Goal: Check status: Check status

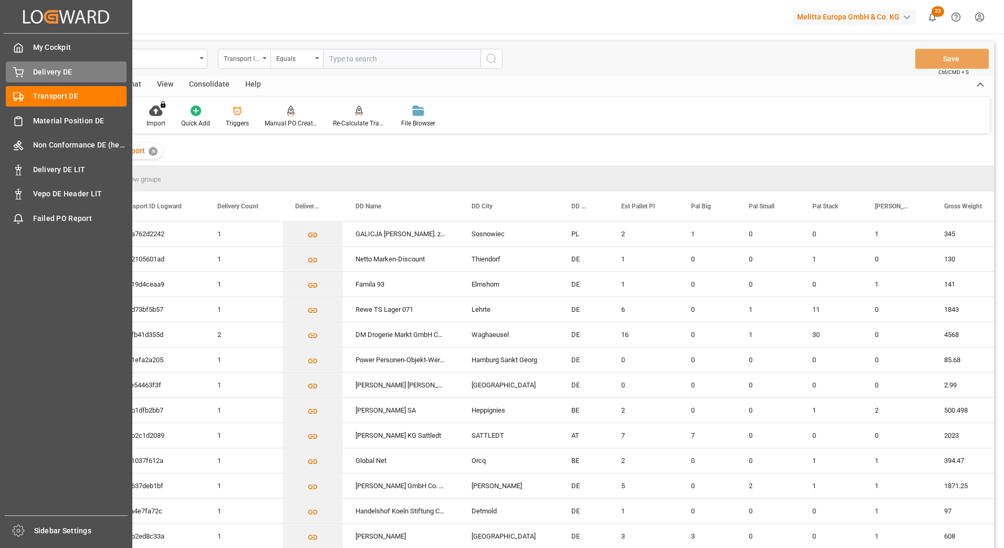
click at [39, 69] on span "Delivery DE" at bounding box center [80, 72] width 94 height 11
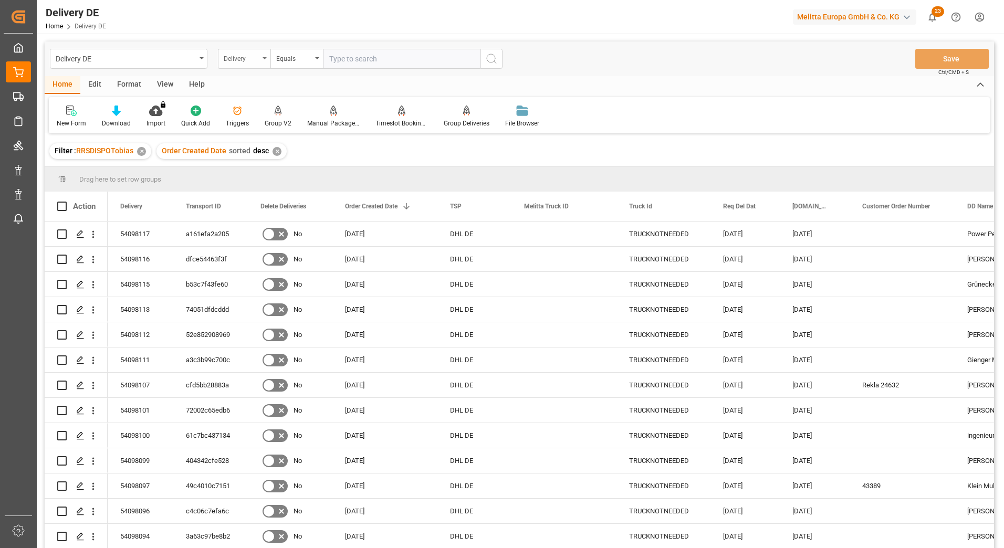
click at [257, 58] on div "Delivery" at bounding box center [242, 57] width 36 height 12
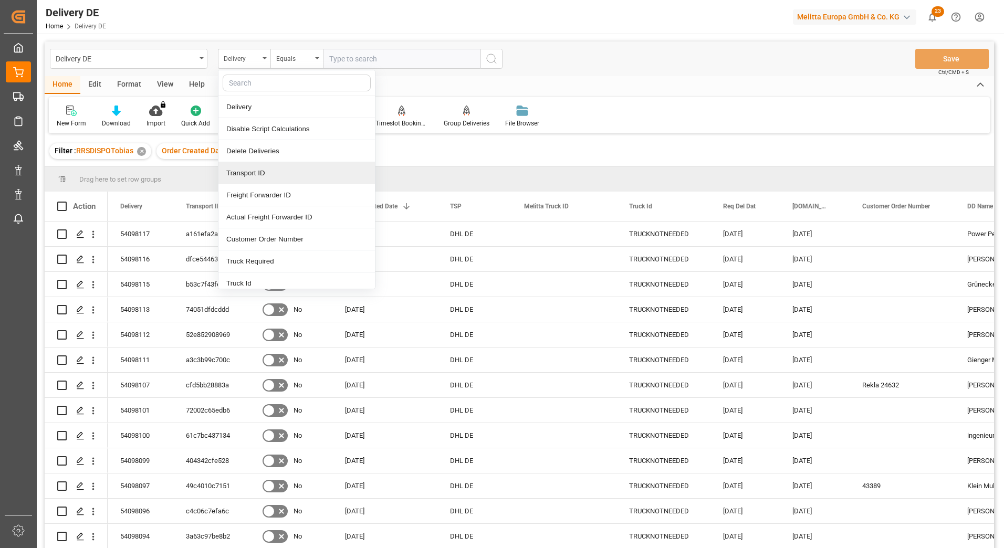
click at [246, 174] on div "Transport ID" at bounding box center [296, 173] width 156 height 22
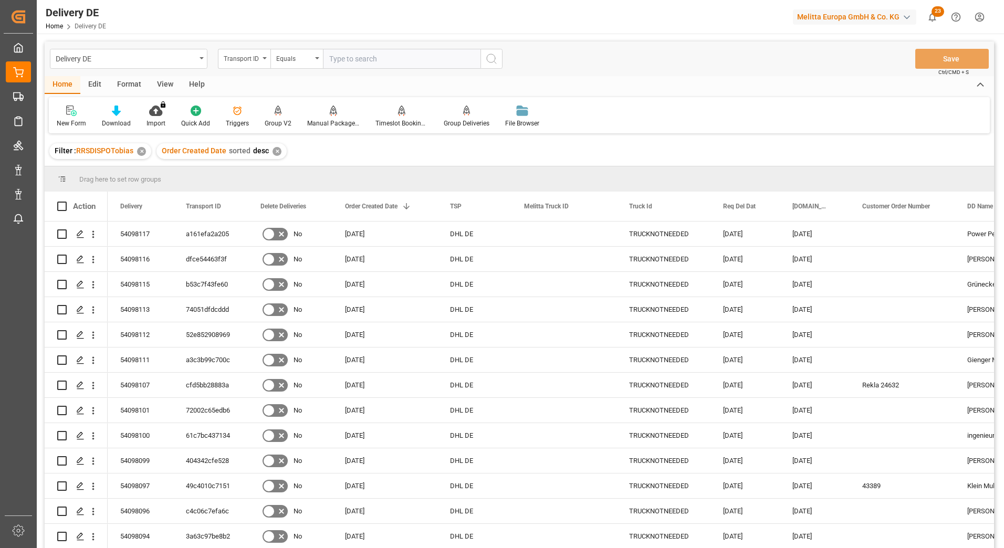
click at [369, 57] on input "text" at bounding box center [401, 59] width 157 height 20
type input "1386d670c634"
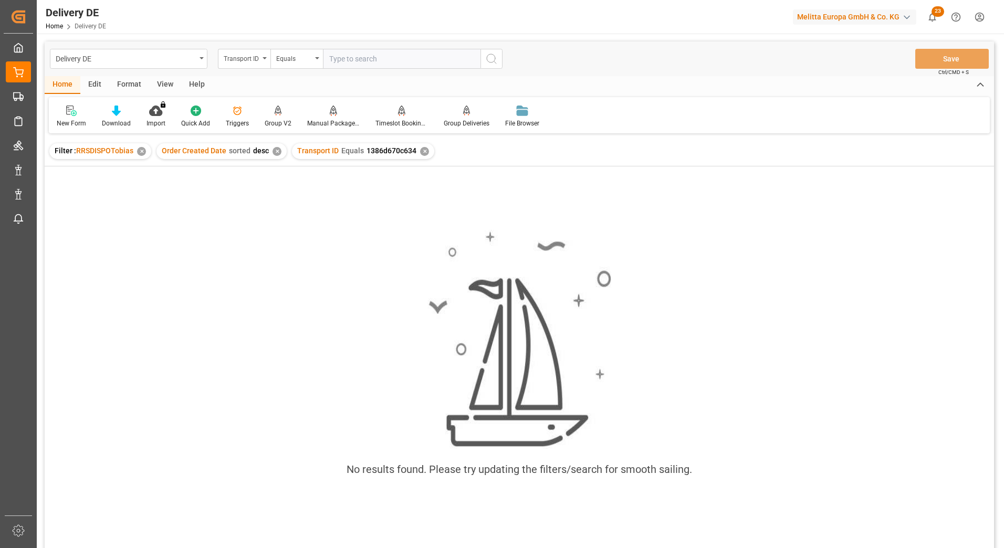
click at [421, 150] on div "✕" at bounding box center [424, 151] width 9 height 9
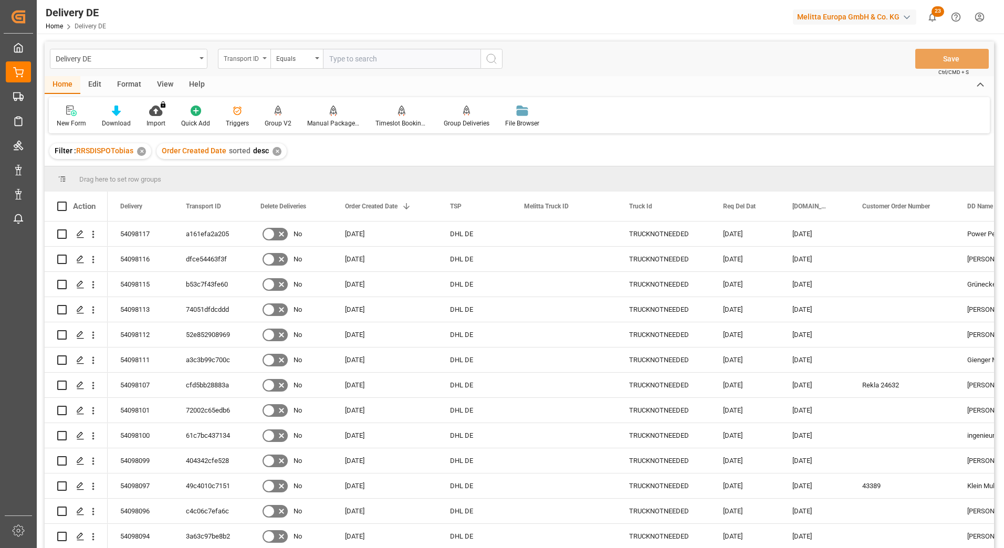
click at [247, 55] on div "Transport ID" at bounding box center [242, 57] width 36 height 12
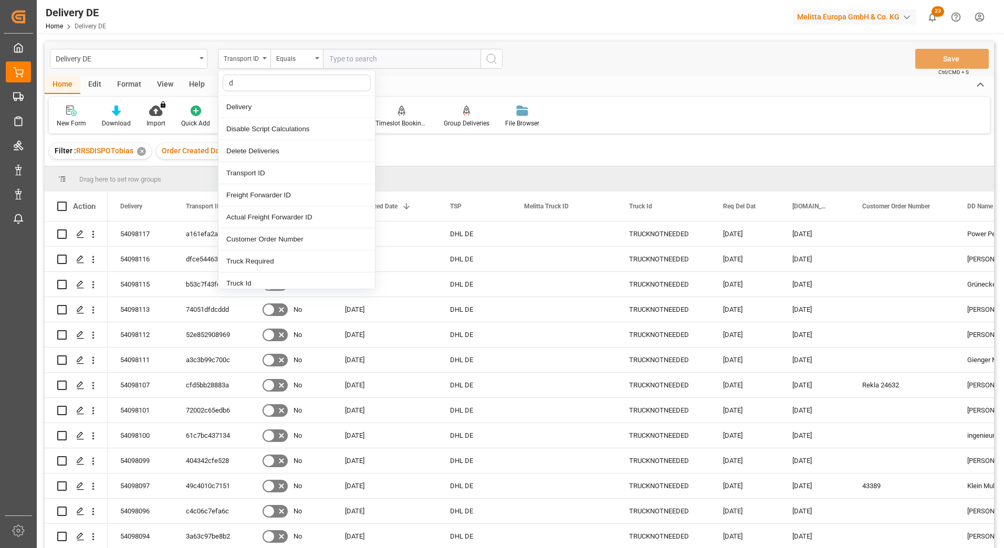
type input "dd"
click at [250, 217] on div "DD City" at bounding box center [296, 217] width 156 height 22
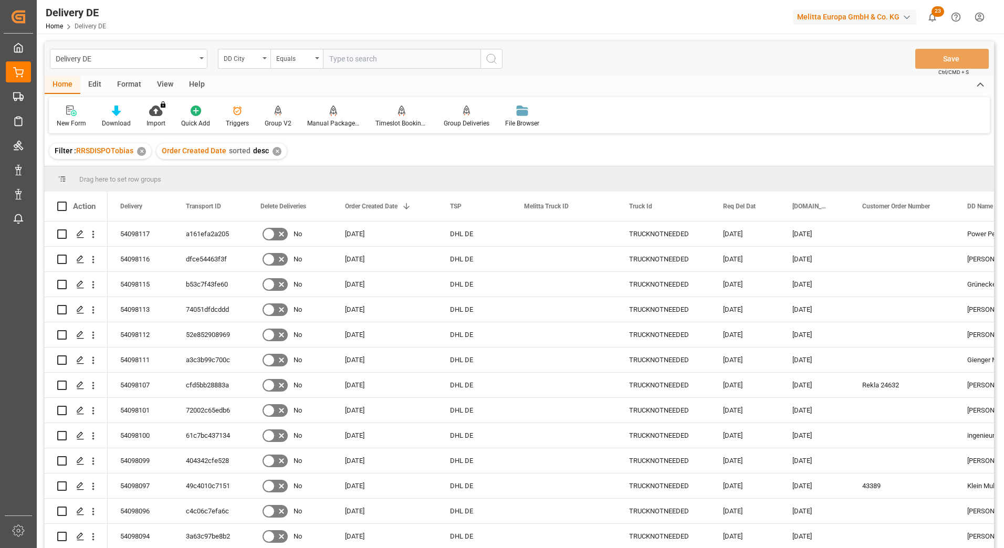
drag, startPoint x: 354, startPoint y: 66, endPoint x: 354, endPoint y: 59, distance: 6.8
click at [354, 62] on input "text" at bounding box center [401, 59] width 157 height 20
type input "suelzetal"
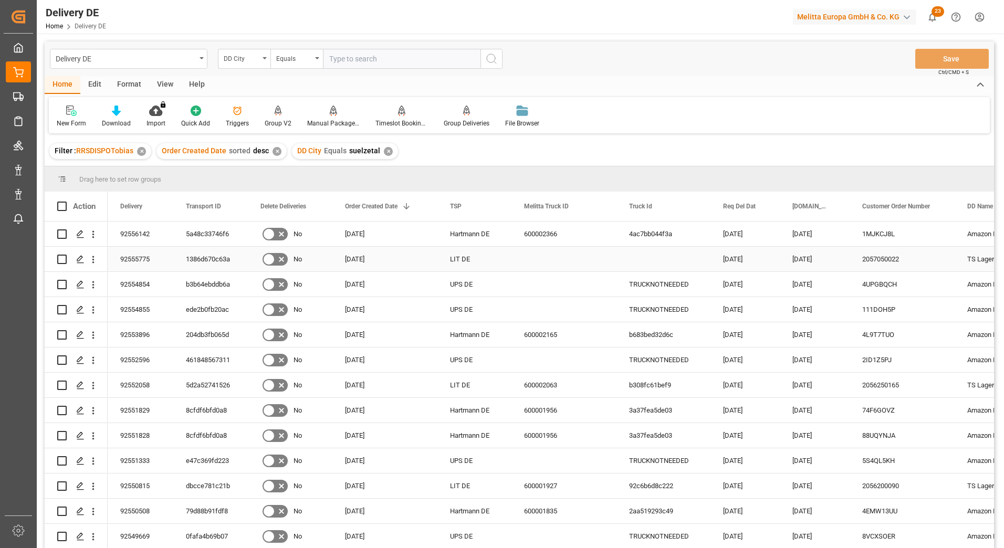
click at [138, 258] on div "92555775" at bounding box center [141, 259] width 66 height 25
click at [92, 256] on icon "open menu" at bounding box center [93, 259] width 11 height 11
click at [140, 255] on div "92555775" at bounding box center [141, 259] width 66 height 25
click at [91, 258] on icon "open menu" at bounding box center [93, 259] width 11 height 11
click at [122, 279] on span "Open in new tab" at bounding box center [162, 281] width 96 height 11
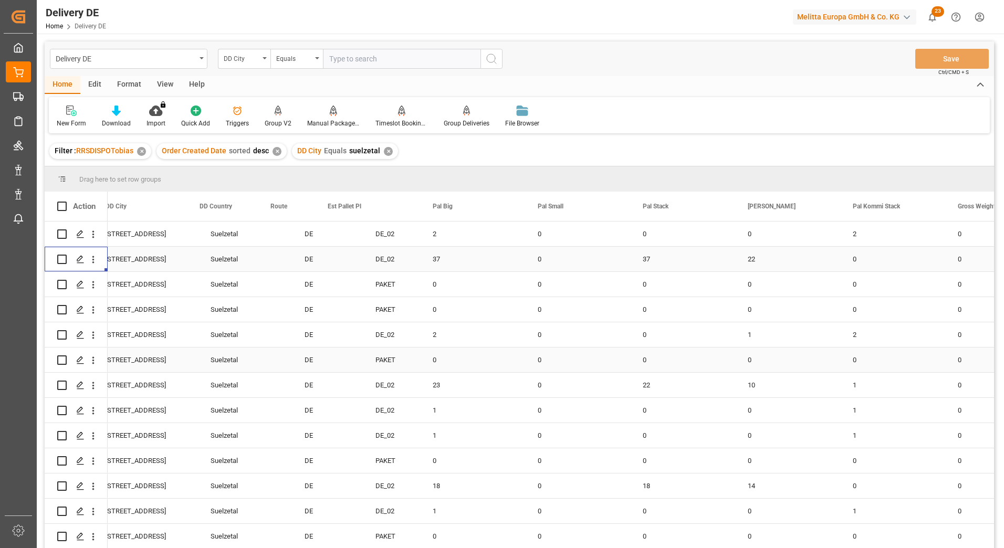
scroll to position [0, 1050]
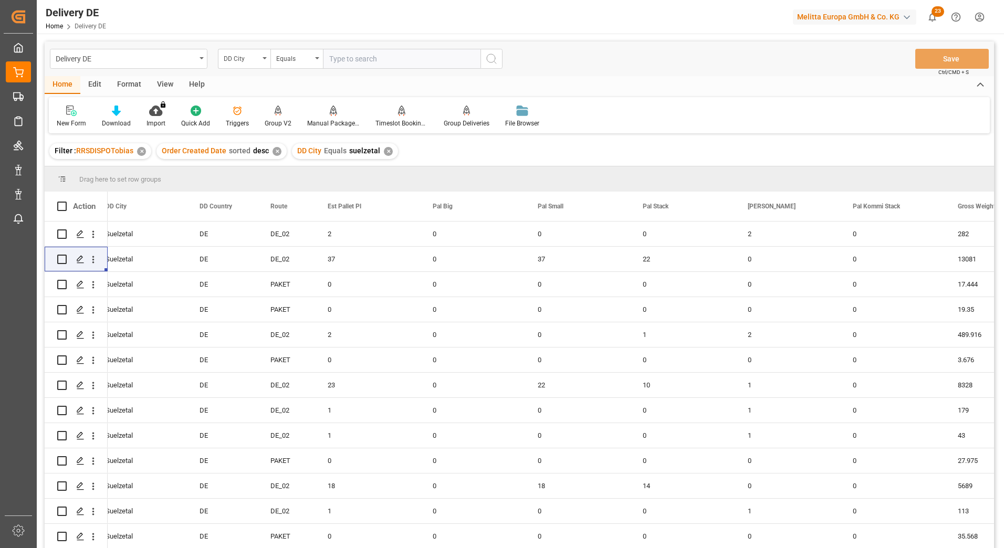
click at [425, 16] on div "Delivery DE Home Delivery DE Melitta Europa GmbH & Co. KG 23 Notifications Only…" at bounding box center [516, 17] width 974 height 34
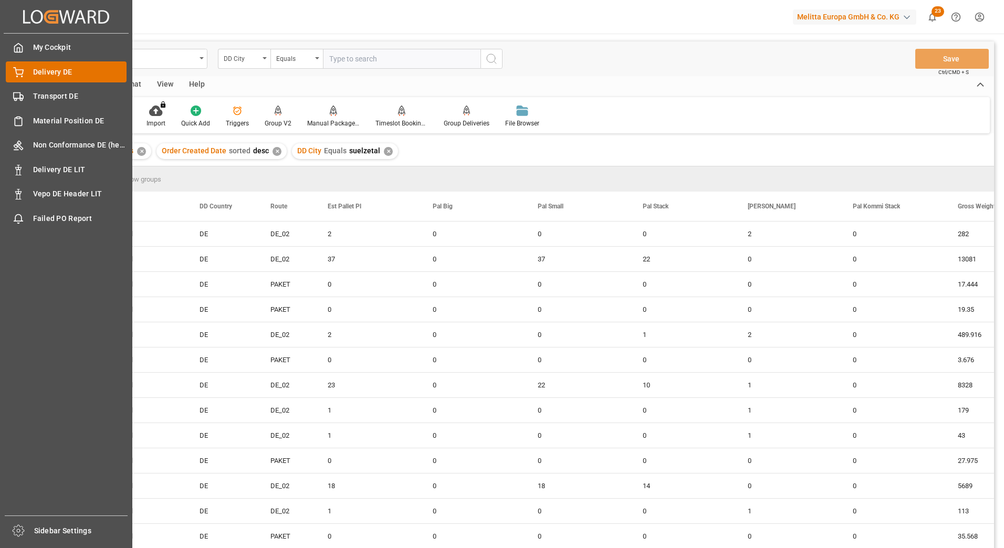
click at [37, 68] on span "Delivery DE" at bounding box center [80, 72] width 94 height 11
drag, startPoint x: 56, startPoint y: 99, endPoint x: 56, endPoint y: 82, distance: 17.3
click at [56, 99] on span "Transport DE" at bounding box center [80, 96] width 94 height 11
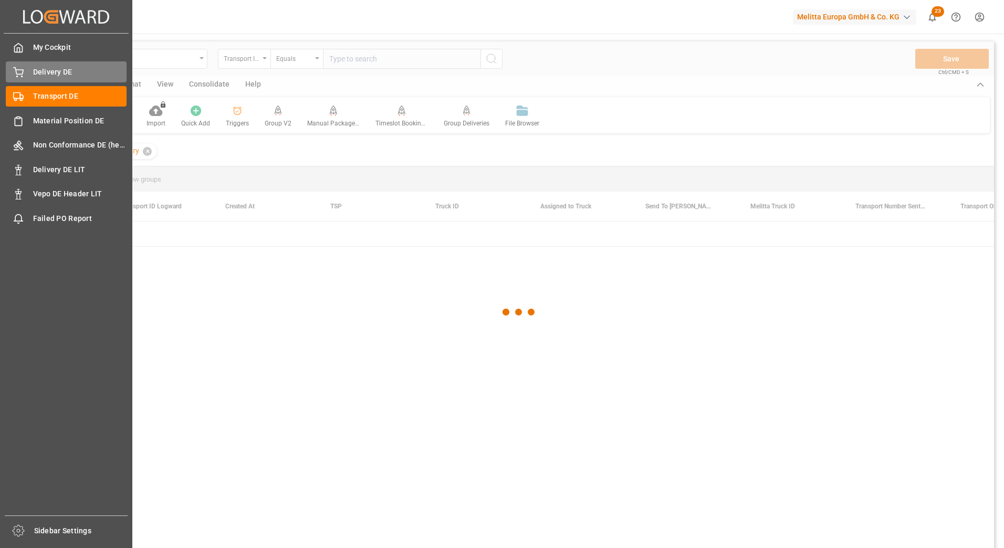
click at [55, 75] on span "Delivery DE" at bounding box center [80, 72] width 94 height 11
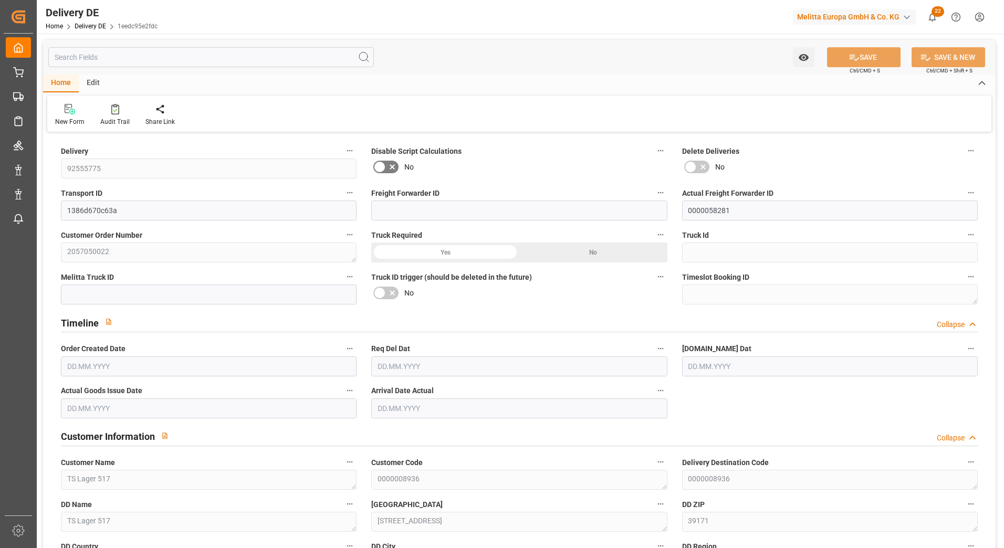
type input "0"
type input "37"
type input "9787.472"
type input "13081"
type input "49677.296"
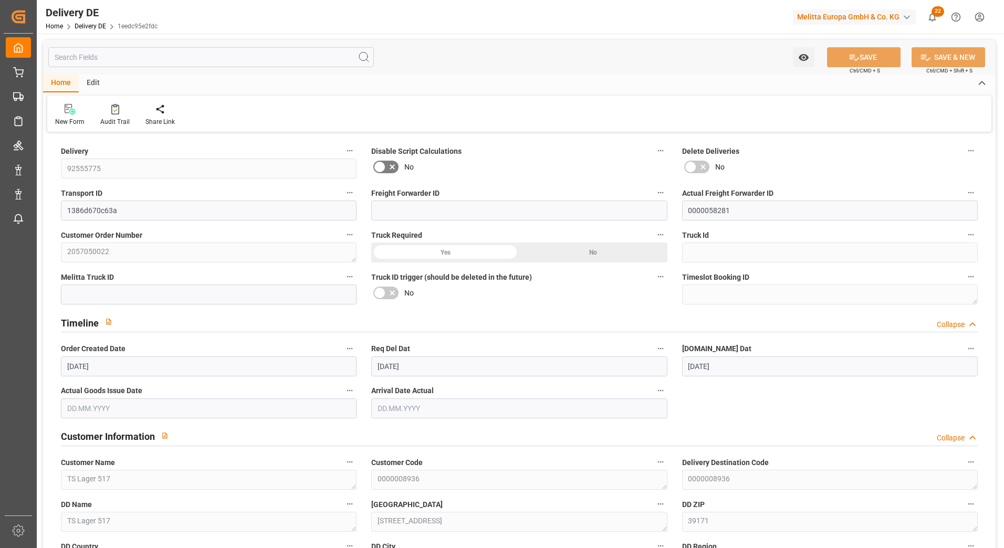
type input "[DATE]"
click at [31, 157] on div "Created by potrace 1.15, written by Peter Selinger 2001-2017 Created by potrace…" at bounding box center [502, 274] width 1004 height 548
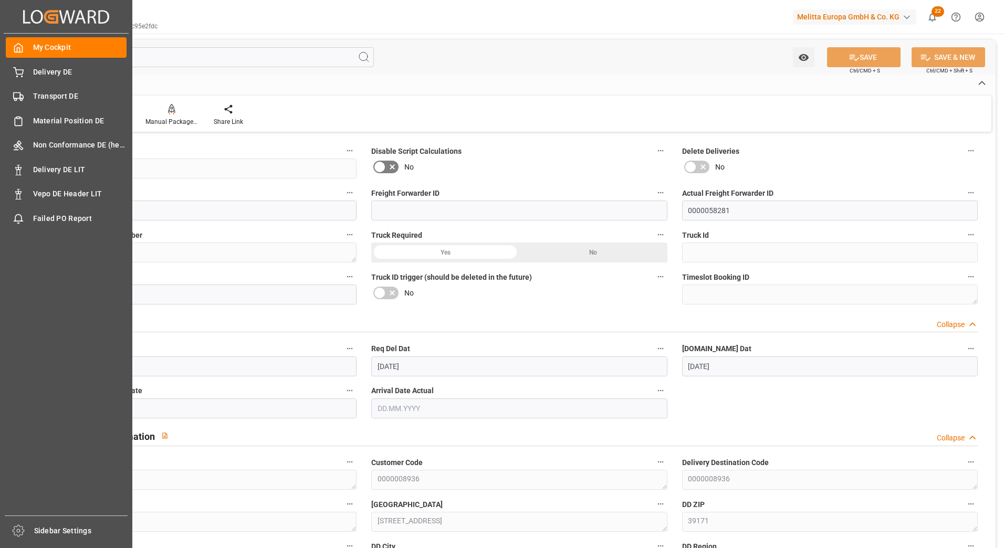
click at [231, 158] on label "Delivery" at bounding box center [209, 151] width 296 height 15
click at [343, 157] on button "Delivery" at bounding box center [350, 151] width 14 height 14
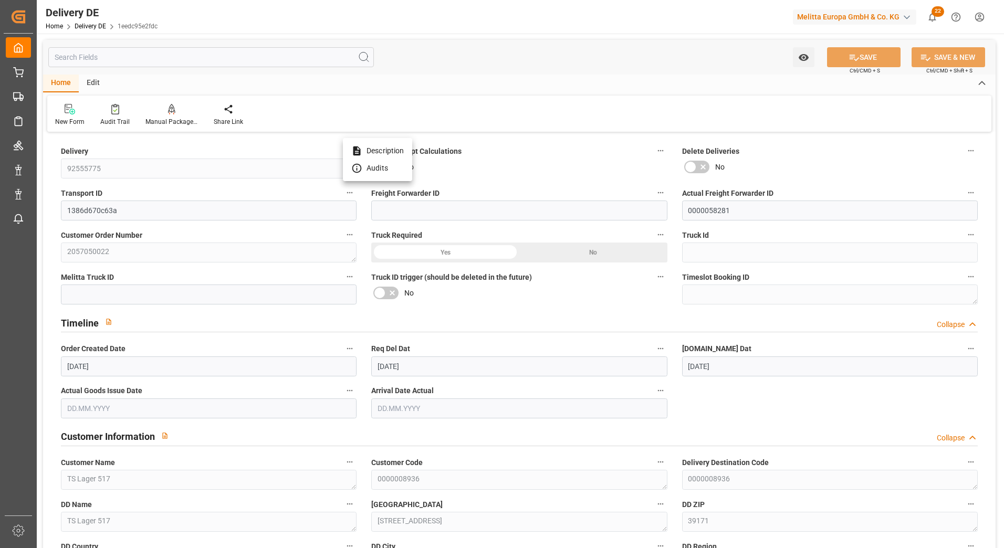
click at [95, 168] on div at bounding box center [502, 274] width 1004 height 548
